Goal: Browse casually

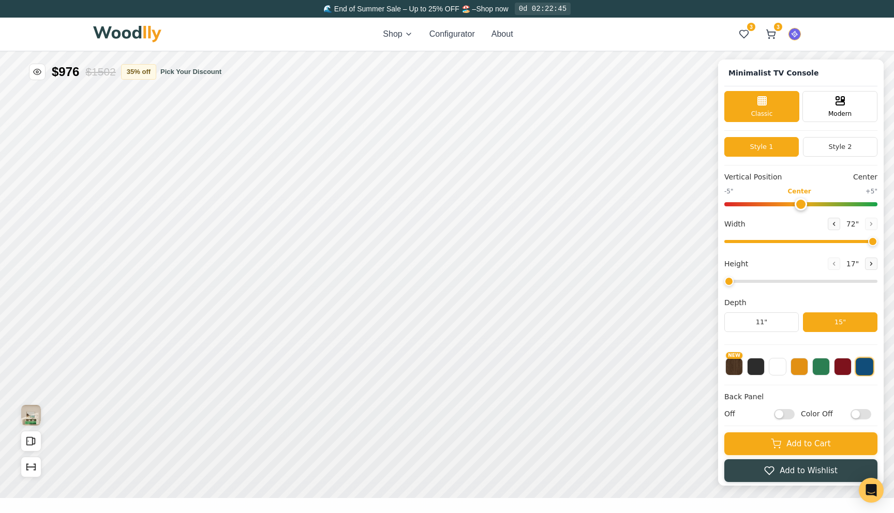
click at [596, 18] on div "Shop Configurator About 3 3 3 3" at bounding box center [446, 34] width 707 height 33
